Goal: Transaction & Acquisition: Purchase product/service

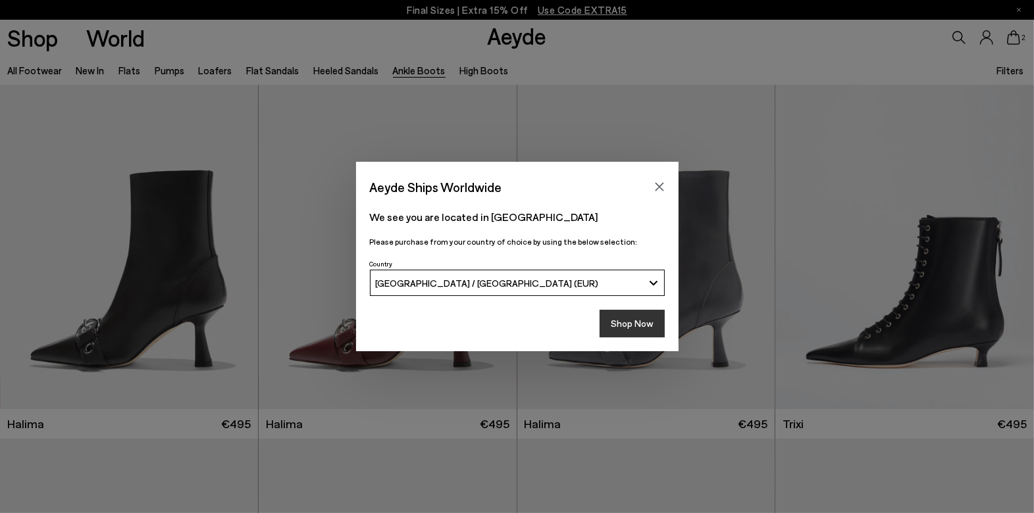
click at [639, 326] on button "Shop Now" at bounding box center [631, 324] width 65 height 28
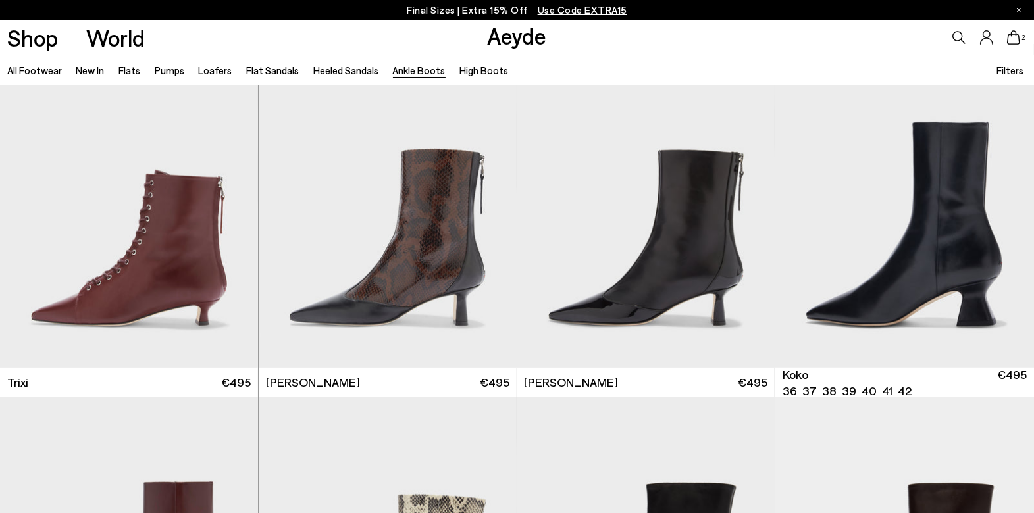
scroll to position [658, 0]
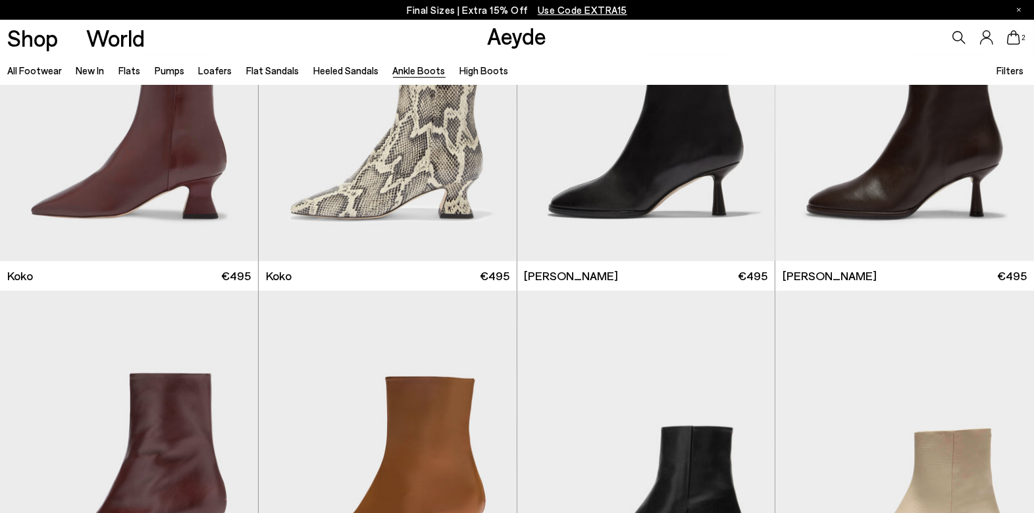
scroll to position [1053, 0]
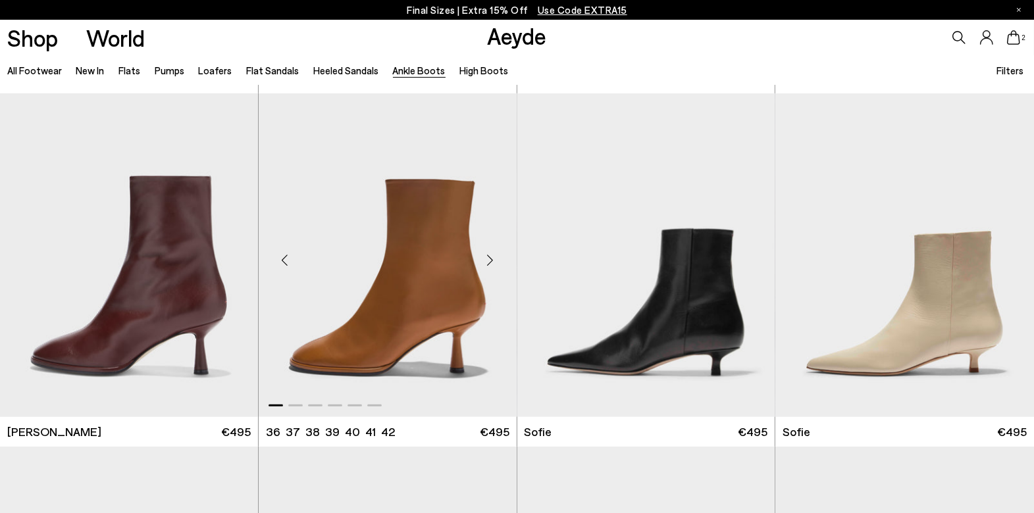
click at [490, 257] on div "Next slide" at bounding box center [489, 260] width 39 height 39
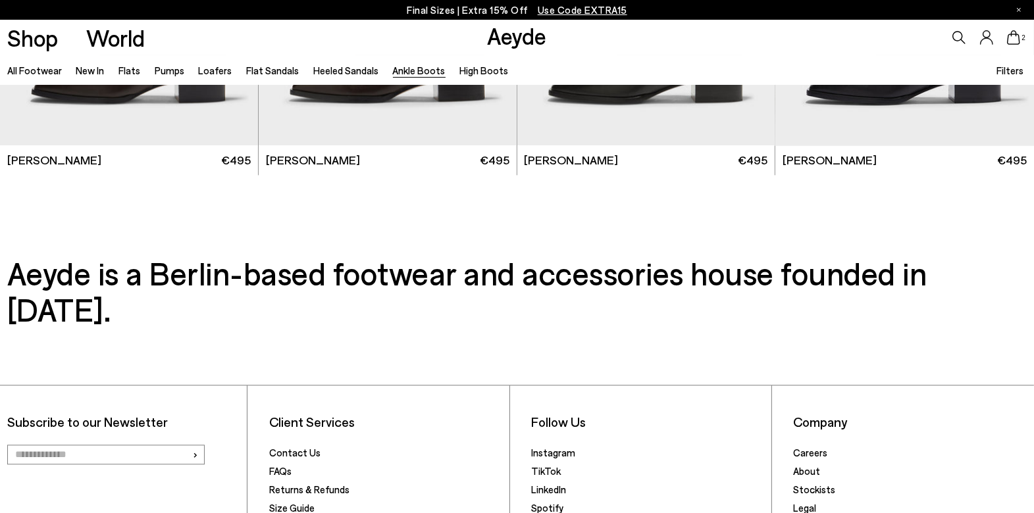
scroll to position [2764, 0]
